Goal: Check status: Check status

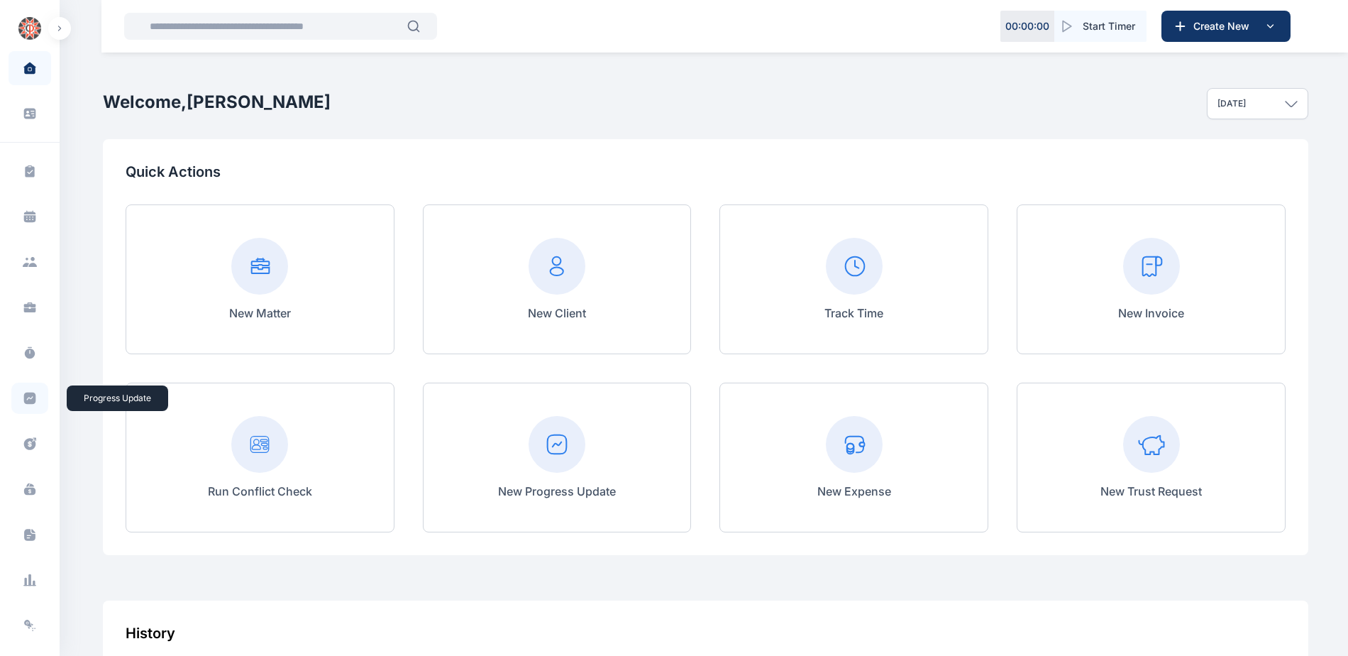
click at [31, 404] on icon at bounding box center [30, 398] width 12 height 12
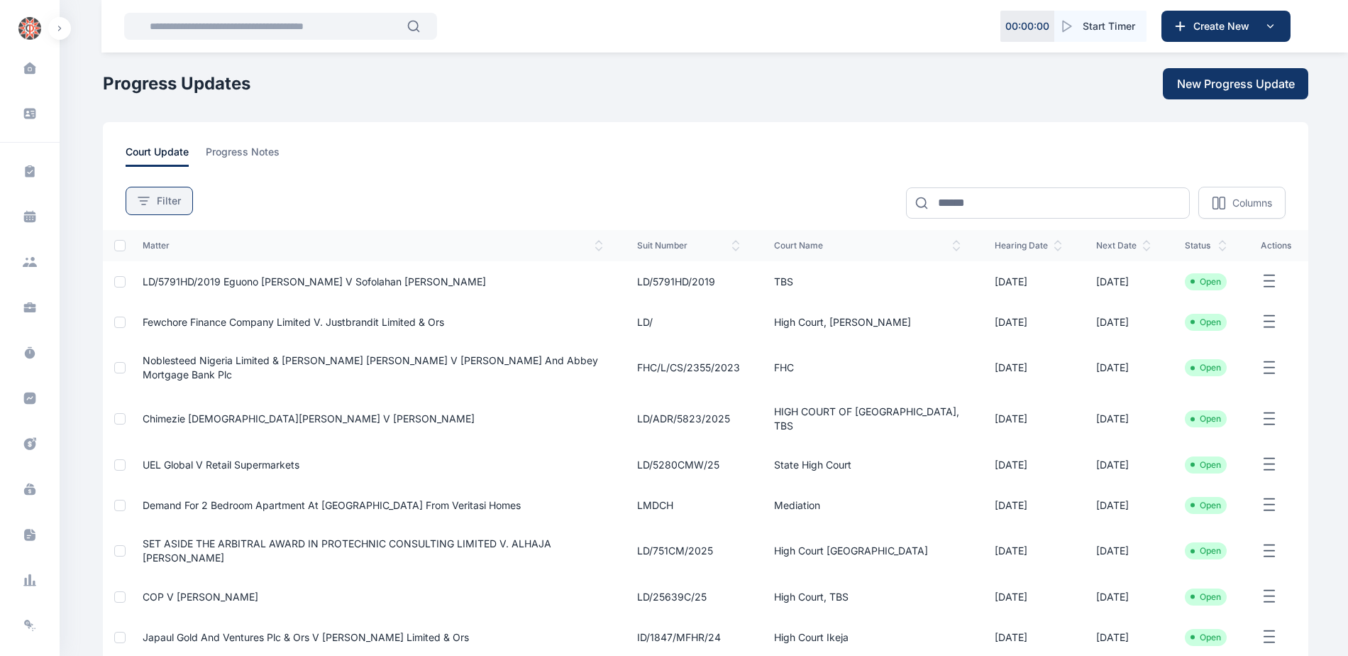
click at [169, 207] on span "Filter" at bounding box center [169, 201] width 24 height 14
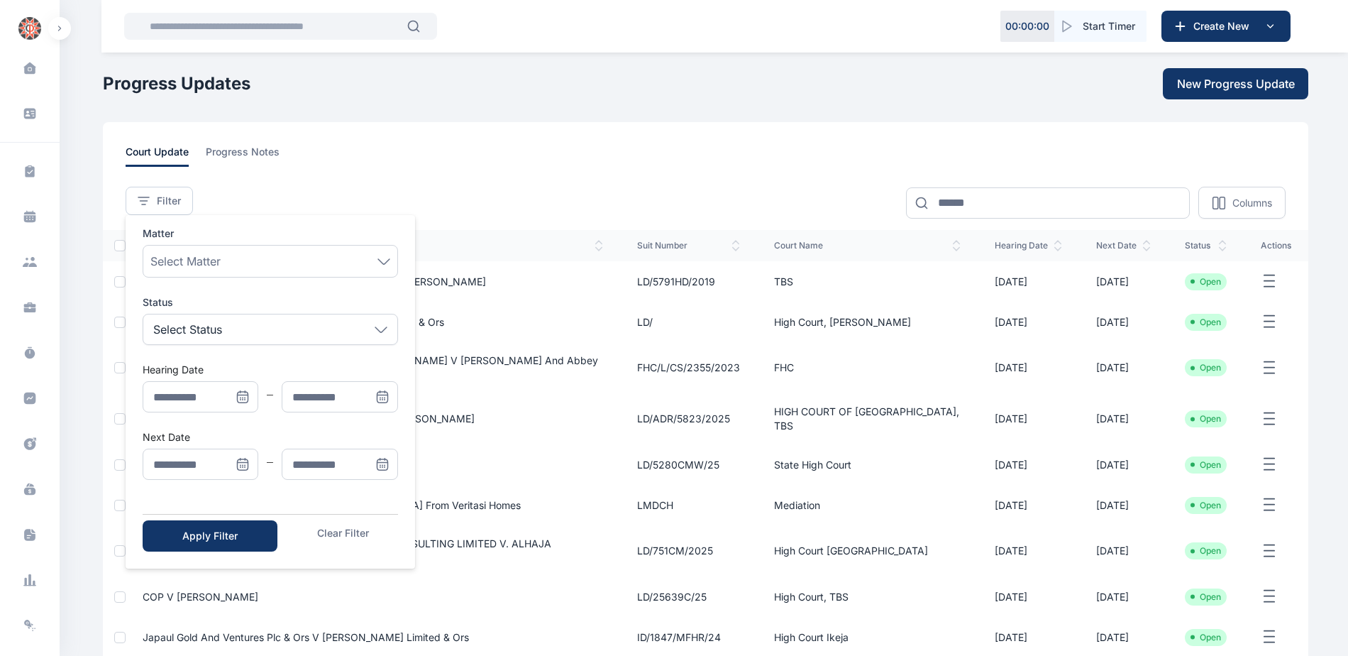
click at [240, 396] on icon "Menu" at bounding box center [243, 397] width 14 height 14
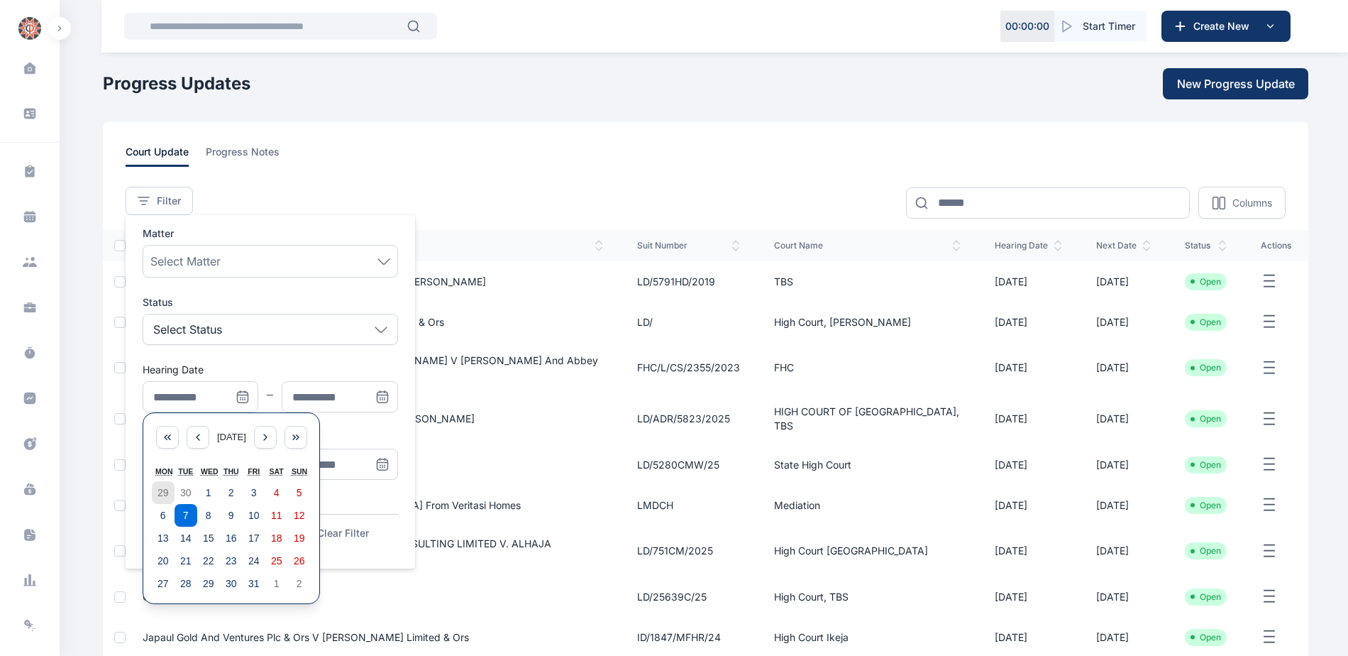
click at [165, 434] on abbr "29" at bounding box center [163, 492] width 11 height 11
type input "**********"
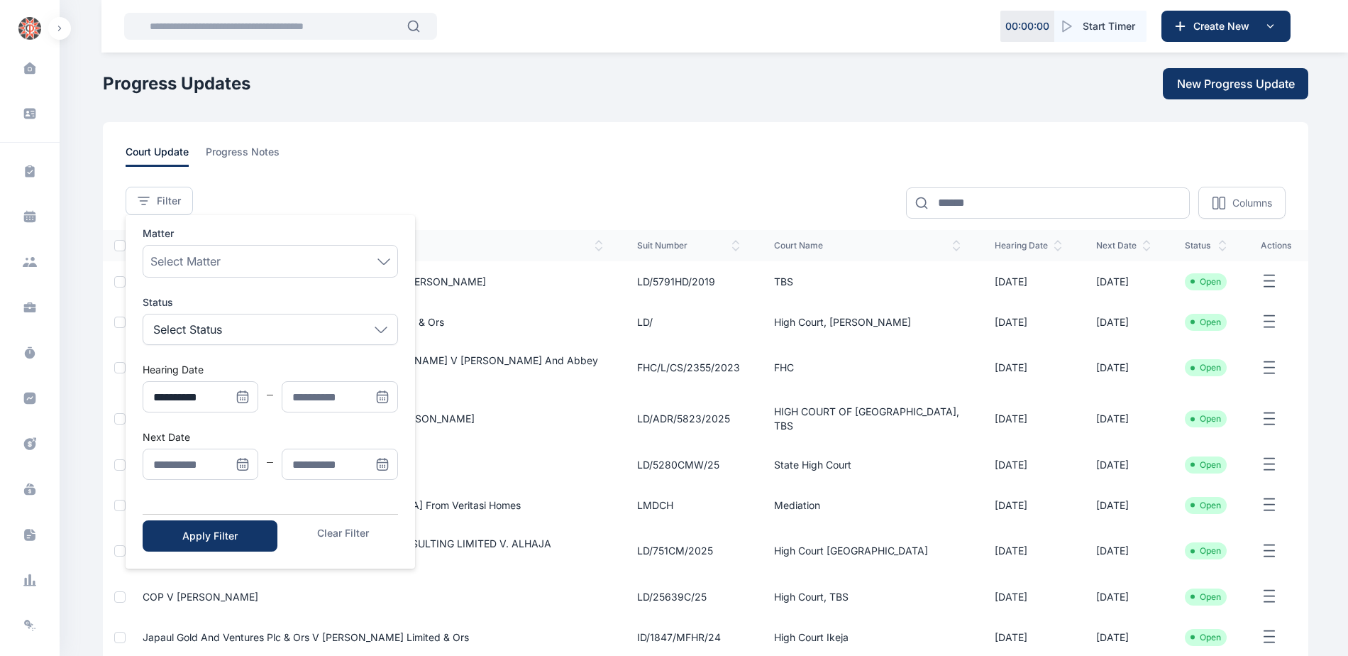
click at [380, 396] on icon "Menu" at bounding box center [382, 397] width 14 height 14
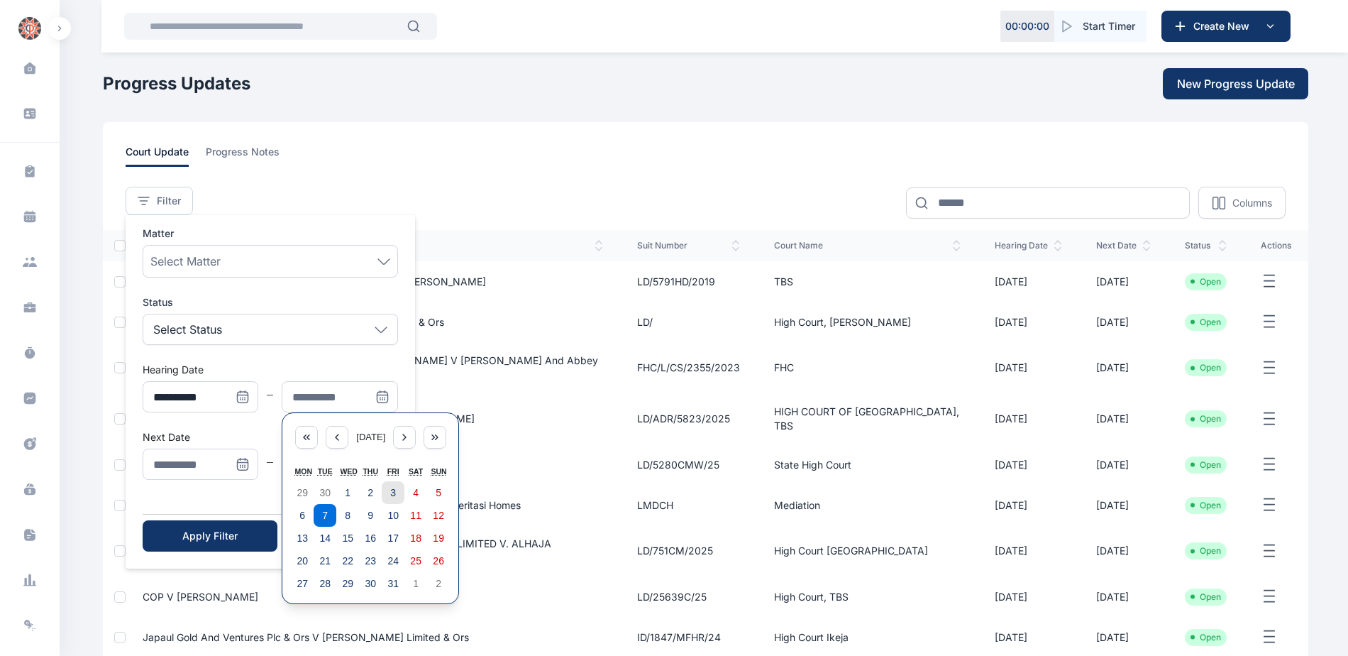
click at [392, 434] on abbr "3" at bounding box center [393, 492] width 6 height 11
type input "**********"
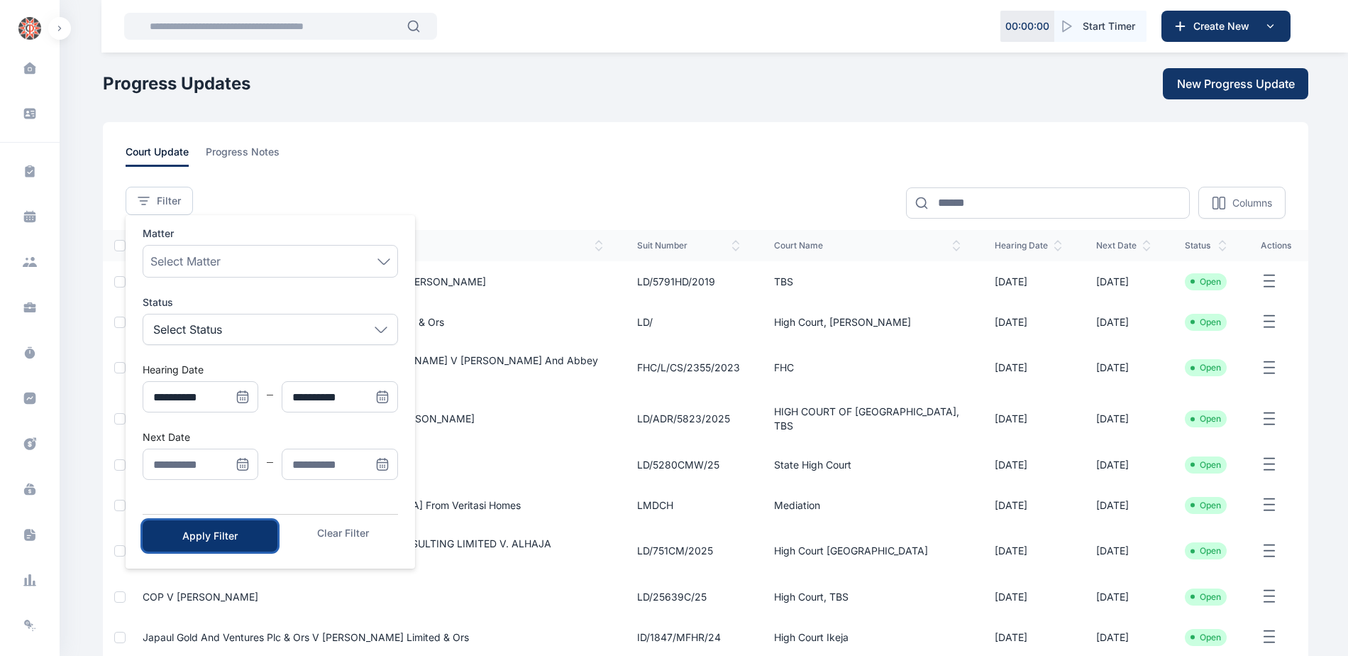
click at [214, 434] on div "Apply Filter" at bounding box center [209, 536] width 89 height 14
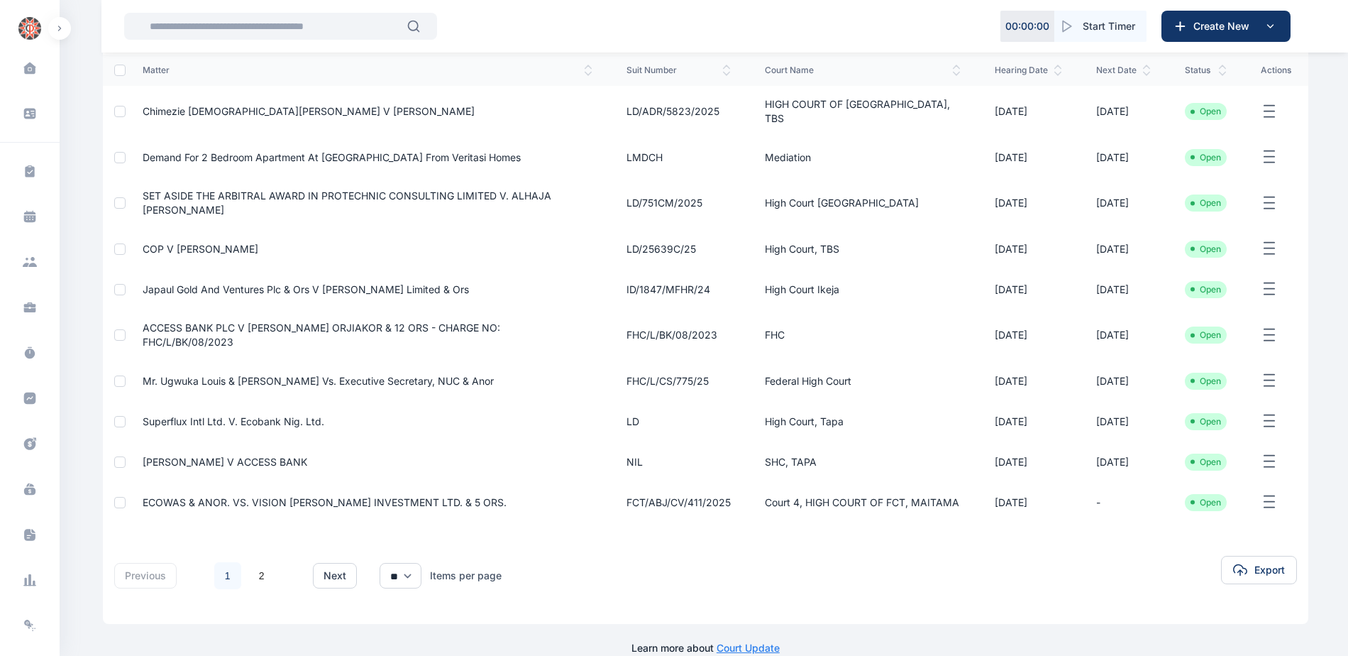
scroll to position [208, 0]
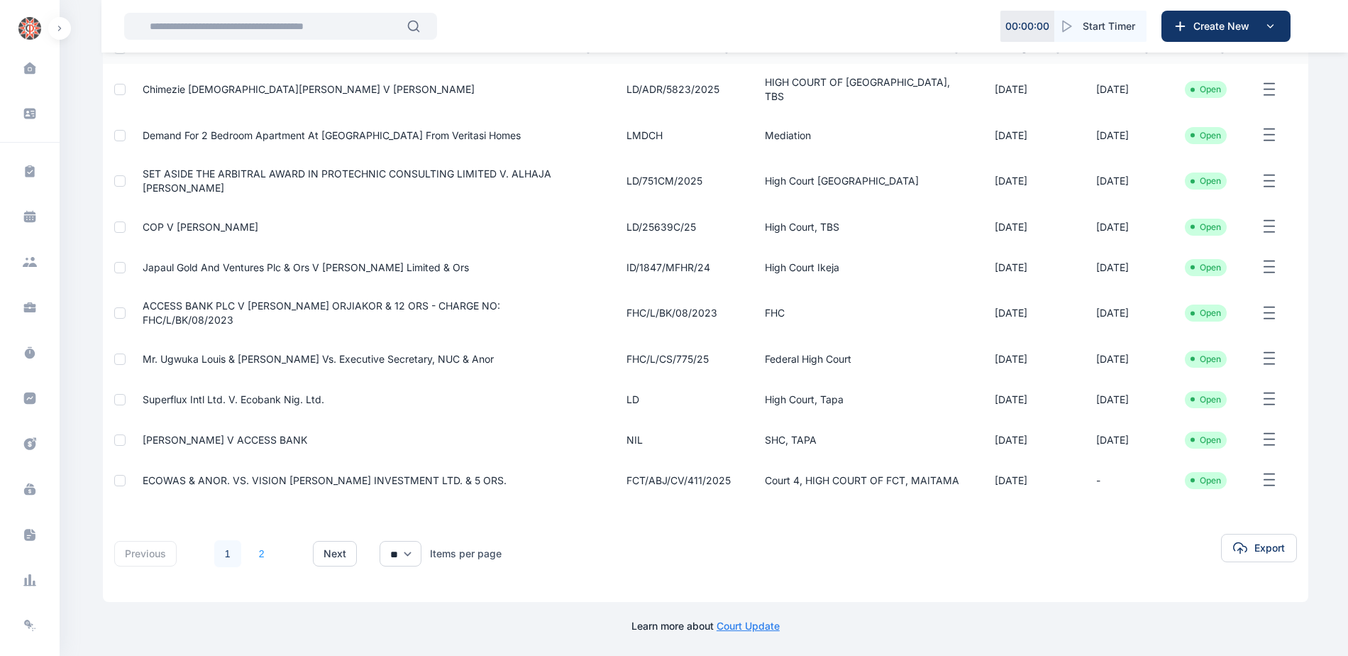
click at [261, 434] on link "2" at bounding box center [261, 553] width 27 height 27
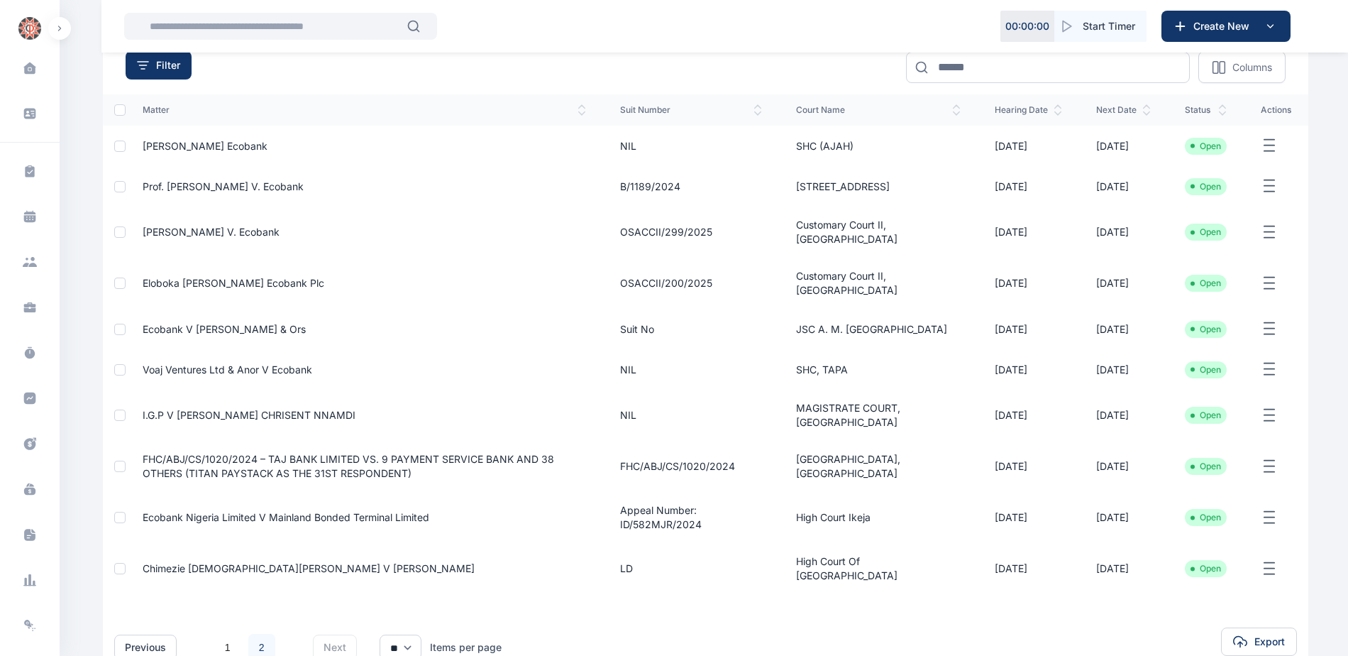
scroll to position [229, 0]
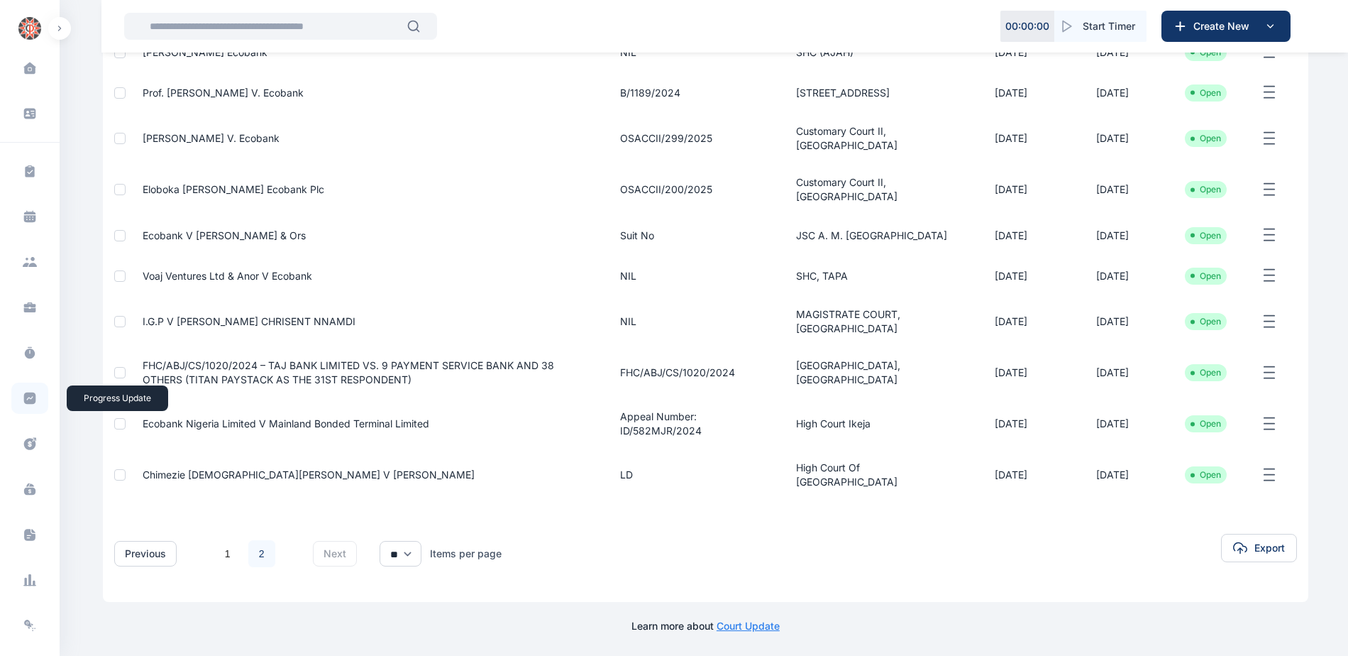
click at [24, 397] on icon at bounding box center [30, 398] width 12 height 12
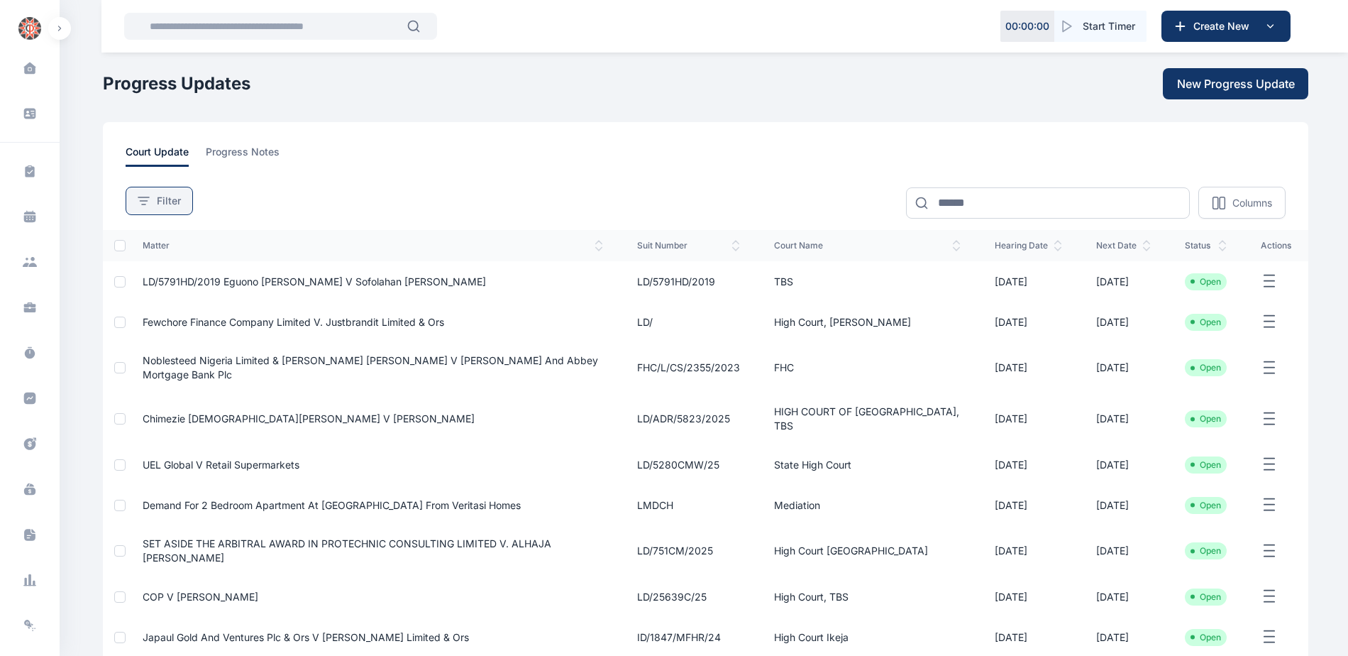
click at [170, 209] on button "Filter" at bounding box center [159, 201] width 67 height 28
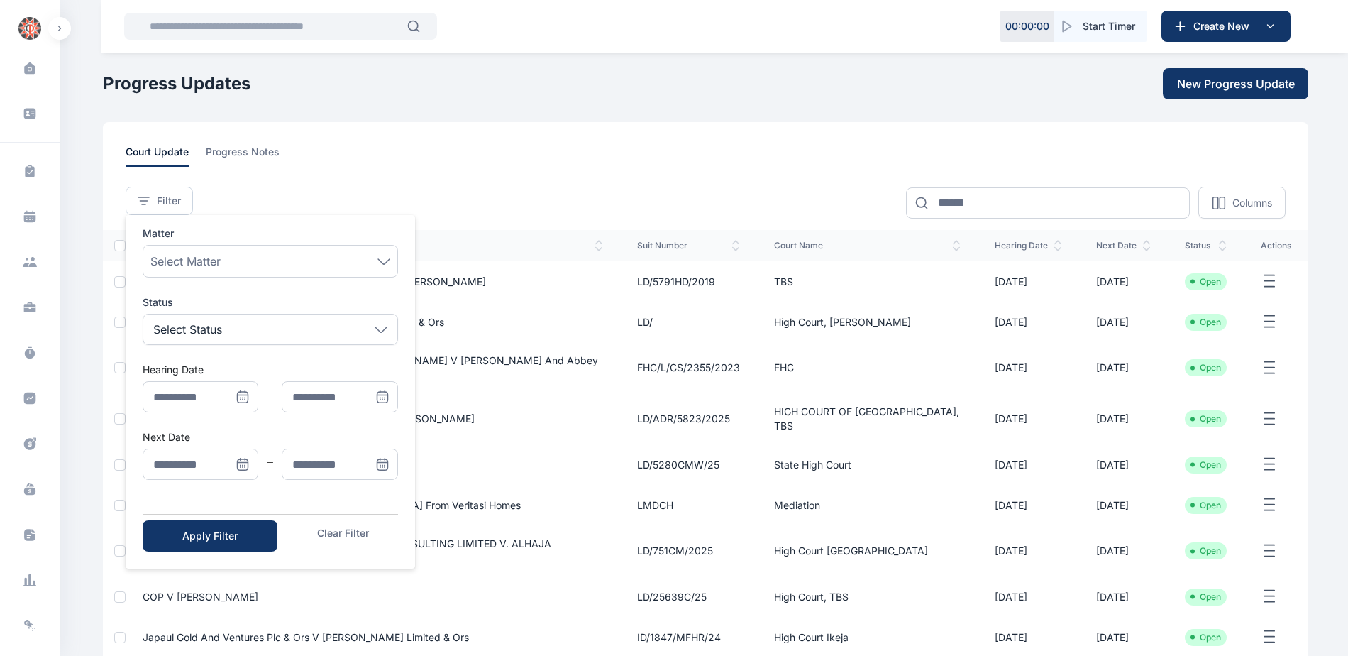
click at [242, 434] on icon "Menu" at bounding box center [243, 464] width 14 height 14
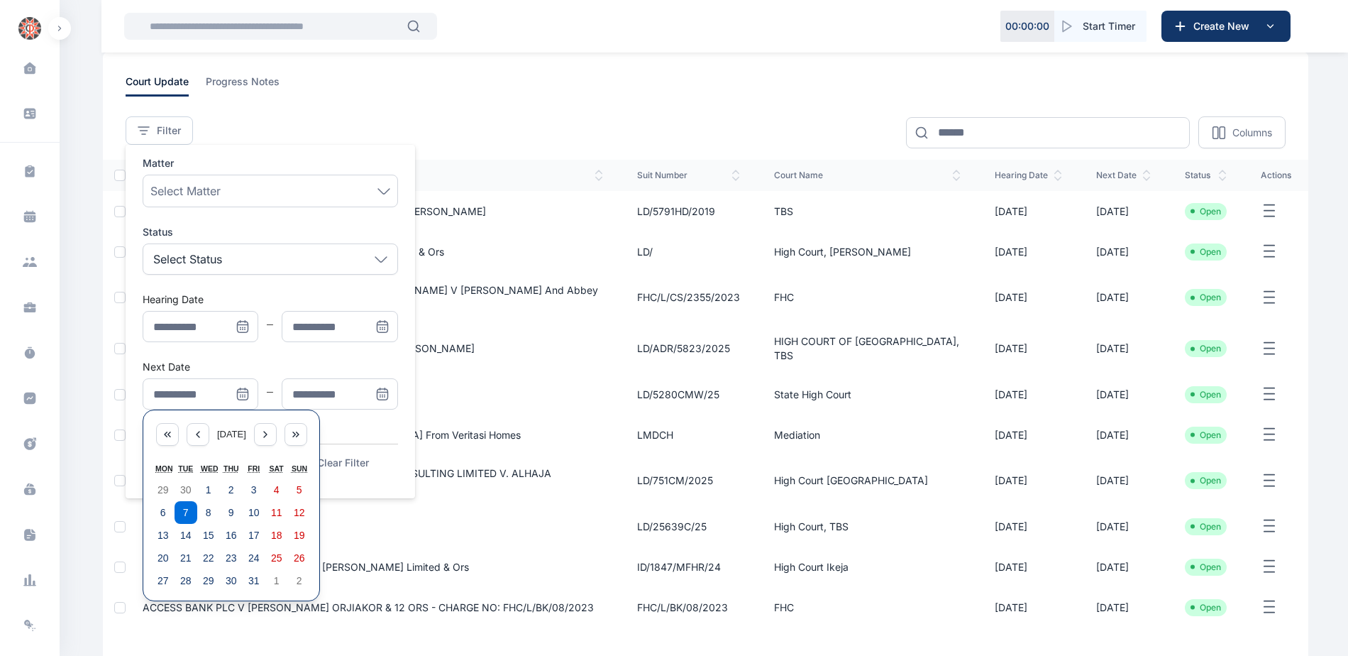
scroll to position [208, 0]
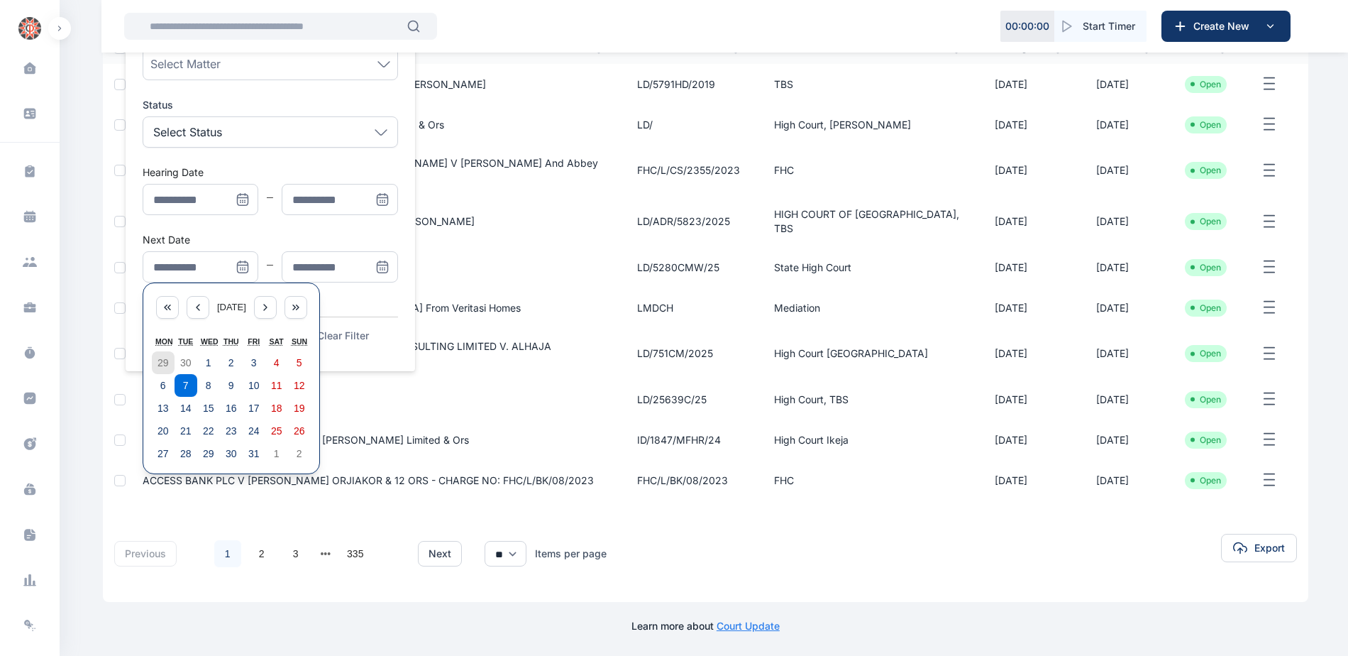
click at [168, 357] on abbr "29" at bounding box center [163, 362] width 11 height 11
type input "**********"
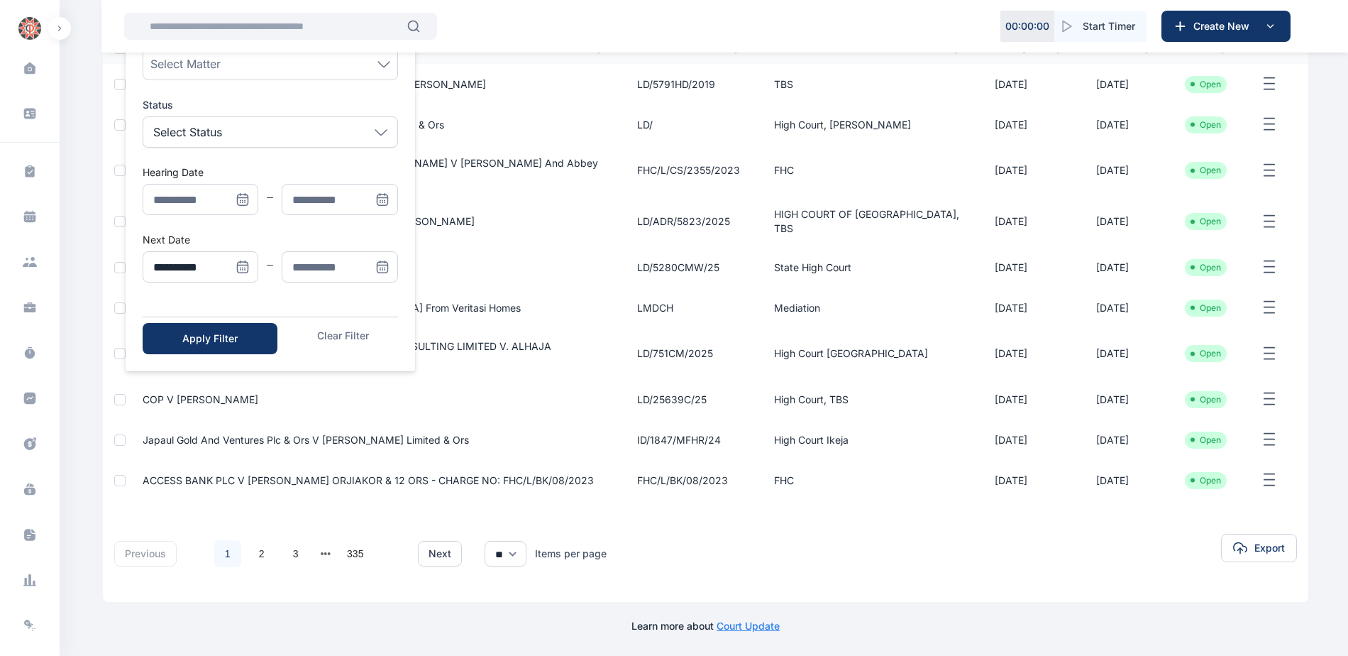
click at [375, 260] on icon "Menu" at bounding box center [382, 267] width 14 height 14
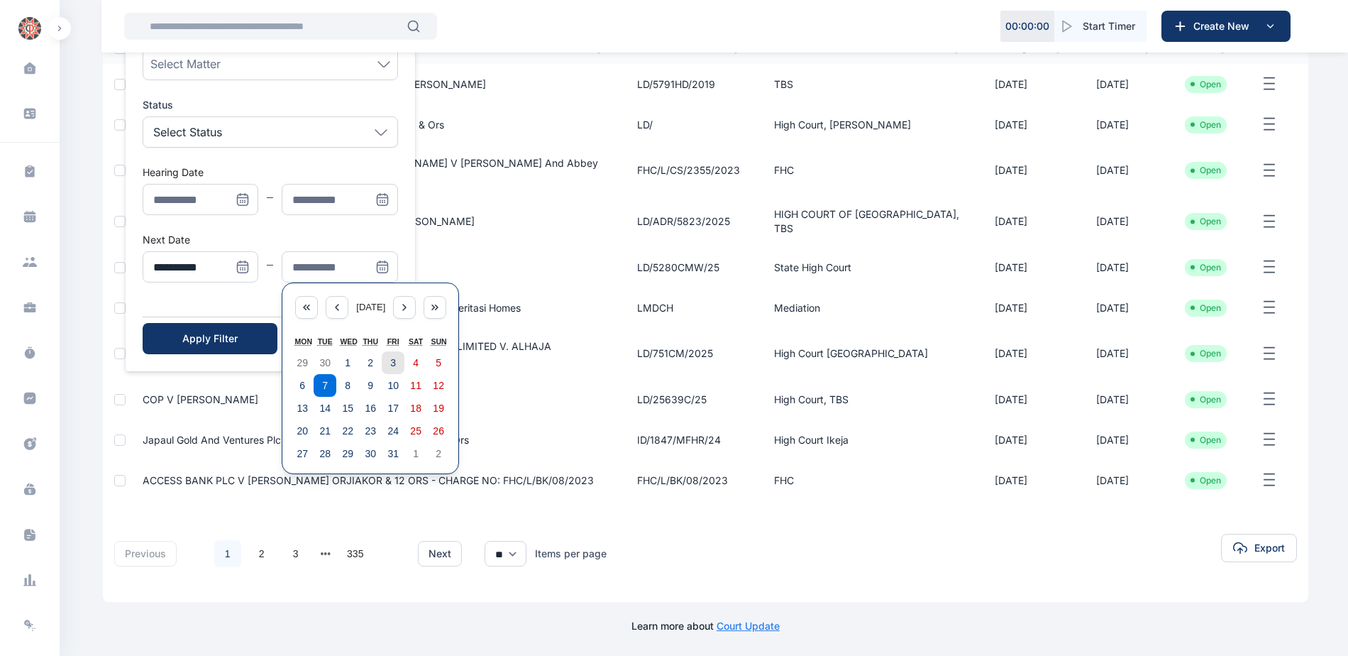
click at [400, 353] on button "3" at bounding box center [393, 362] width 23 height 23
type input "**********"
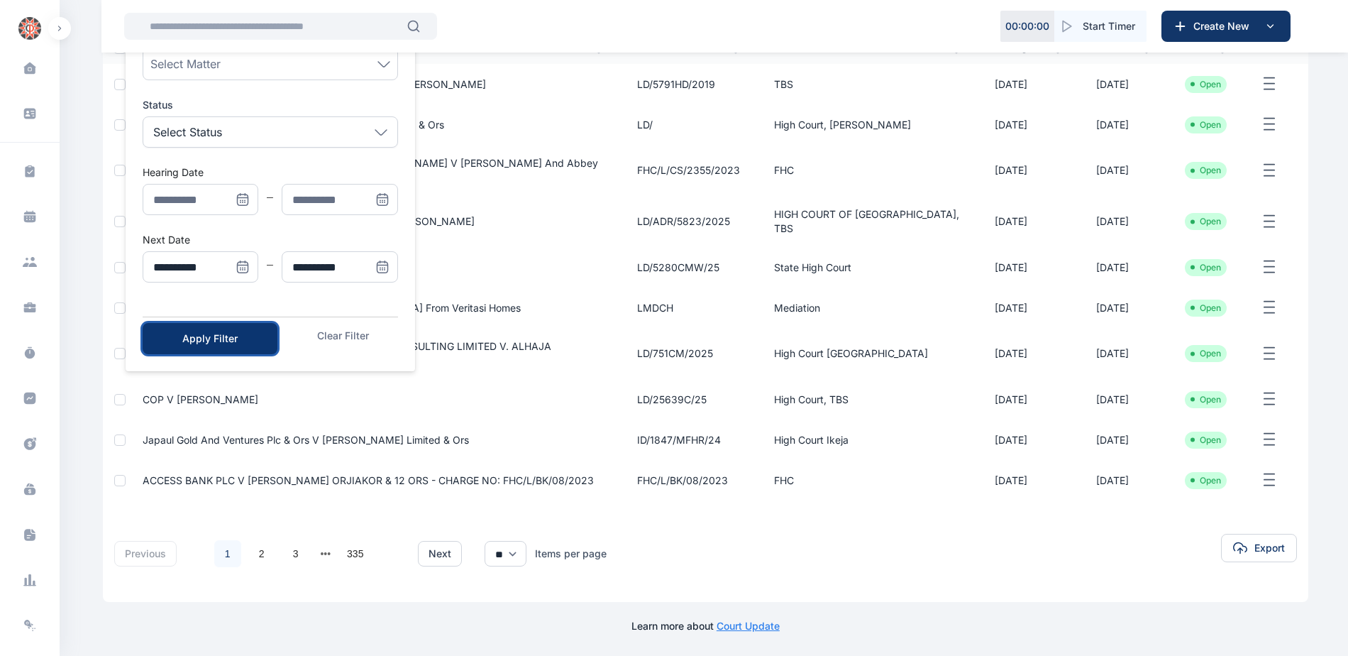
click at [244, 331] on div "Apply Filter" at bounding box center [209, 338] width 89 height 14
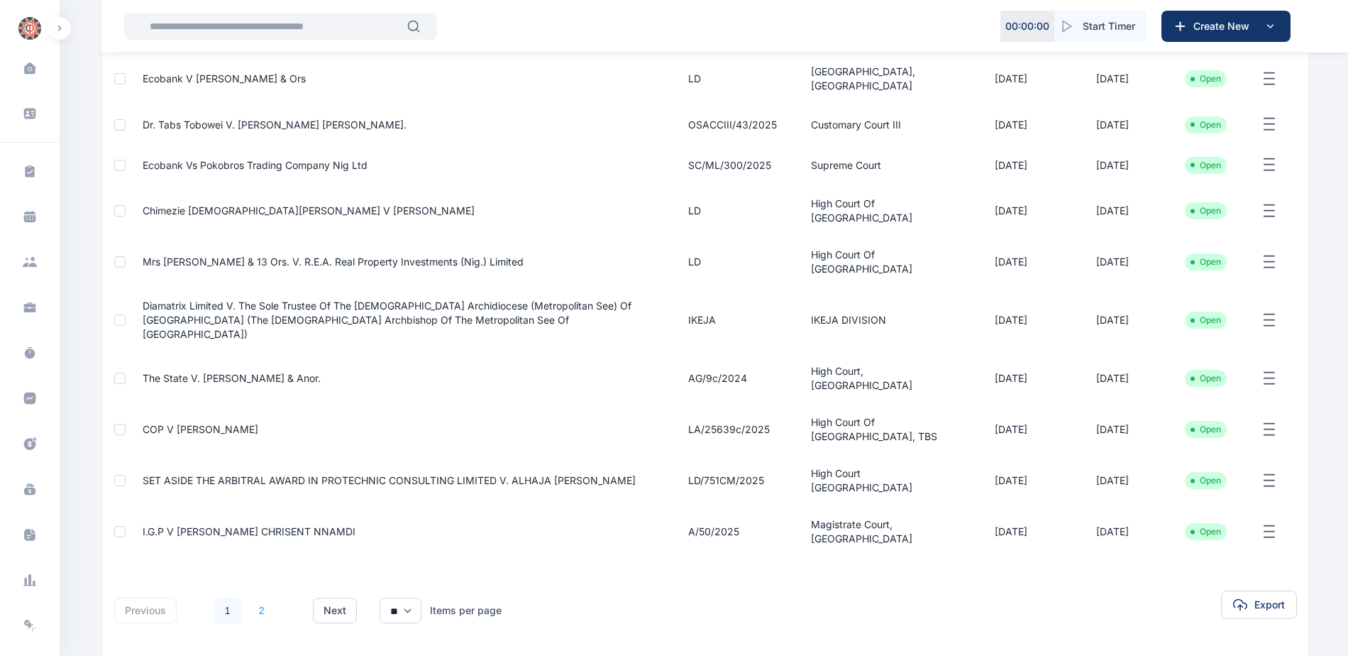
click at [267, 434] on link "2" at bounding box center [261, 610] width 27 height 27
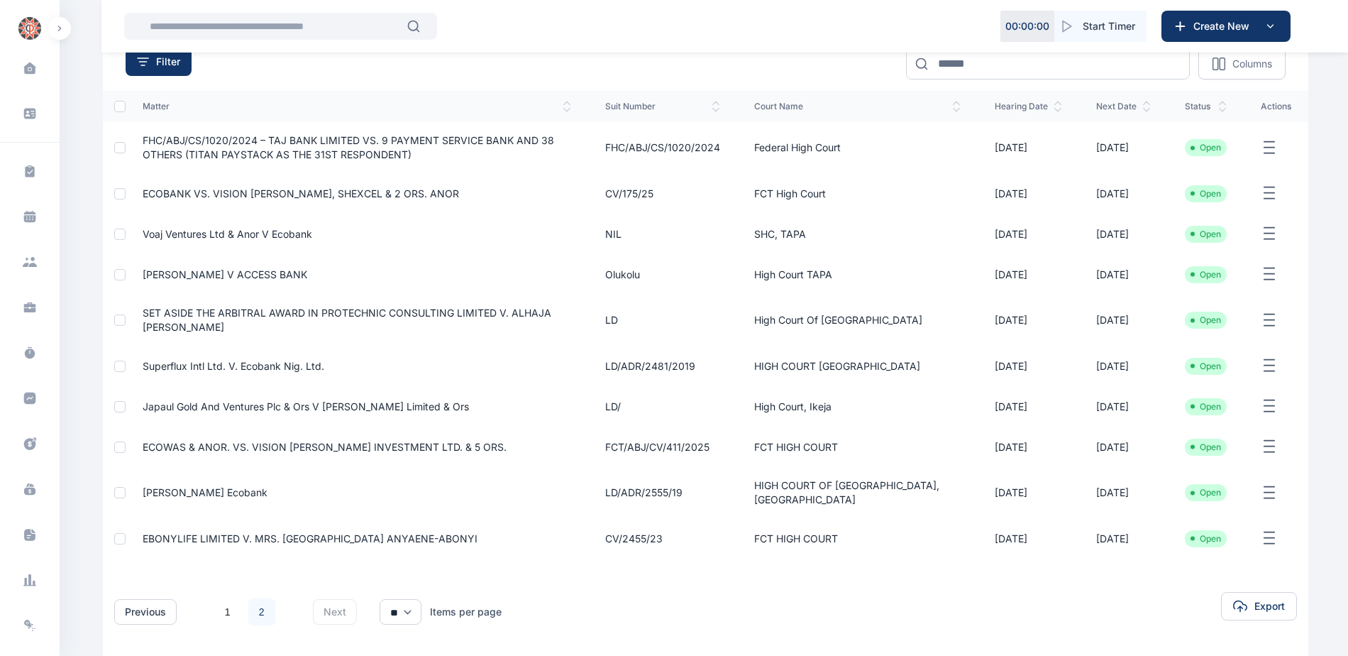
scroll to position [142, 0]
